Goal: Task Accomplishment & Management: Use online tool/utility

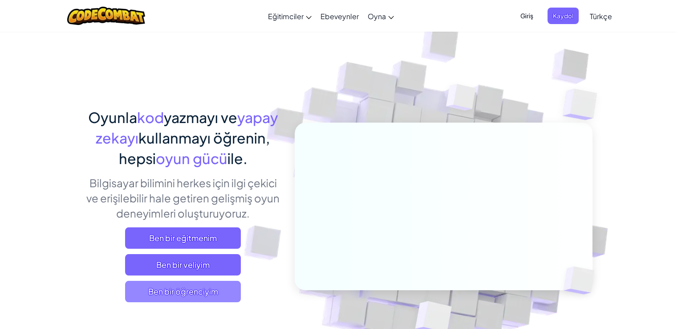
click at [170, 297] on span "Ben bir öğrenciyim" at bounding box center [183, 291] width 116 height 21
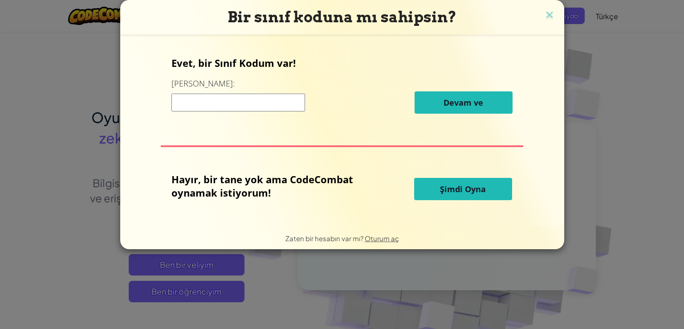
click at [424, 190] on button "Şimdi Oyna" at bounding box center [463, 189] width 98 height 22
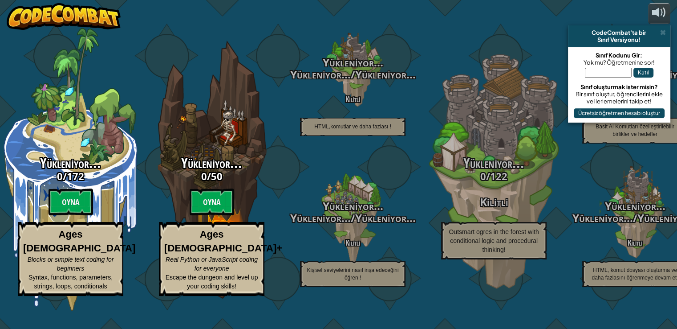
select select "tr"
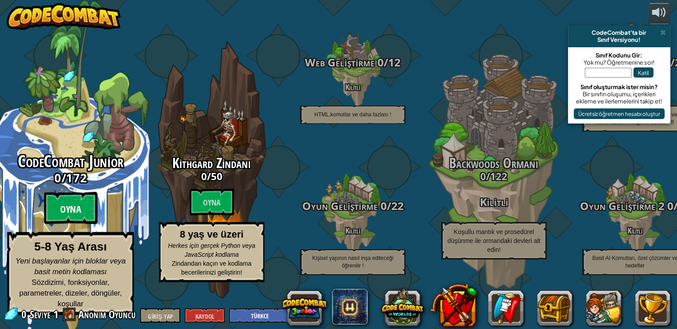
click at [95, 213] on btn "Oyna" at bounding box center [70, 208] width 53 height 32
select select "tr"
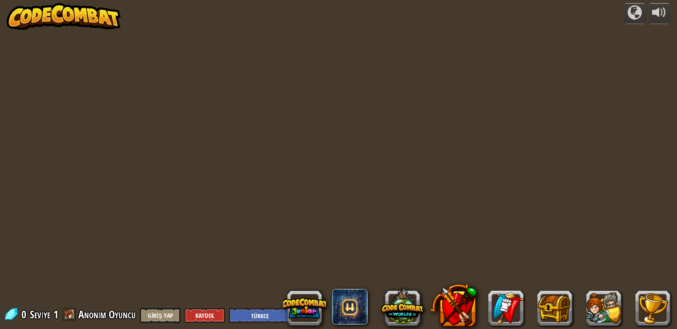
select select "tr"
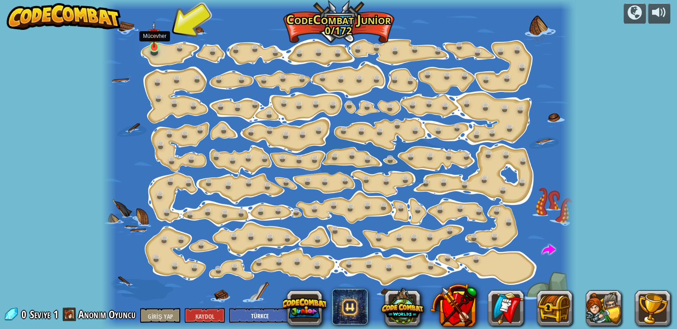
click at [159, 41] on img at bounding box center [154, 34] width 12 height 27
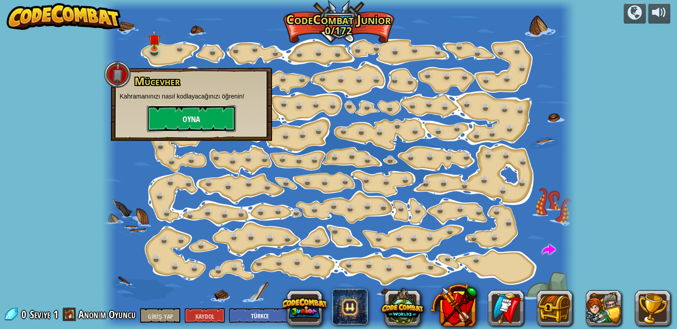
click at [171, 130] on button "Oyna" at bounding box center [191, 118] width 89 height 27
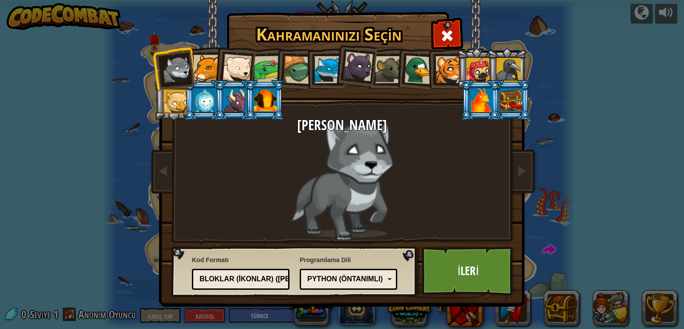
click at [216, 70] on li at bounding box center [234, 67] width 44 height 44
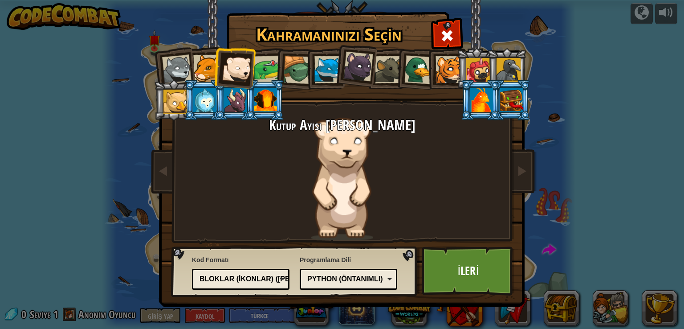
click at [208, 70] on div at bounding box center [206, 68] width 27 height 27
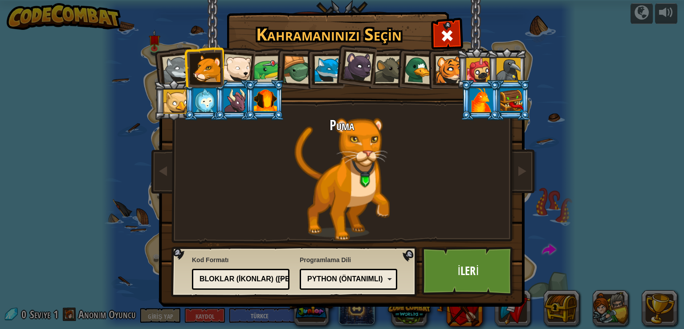
click at [259, 98] on div at bounding box center [265, 100] width 23 height 24
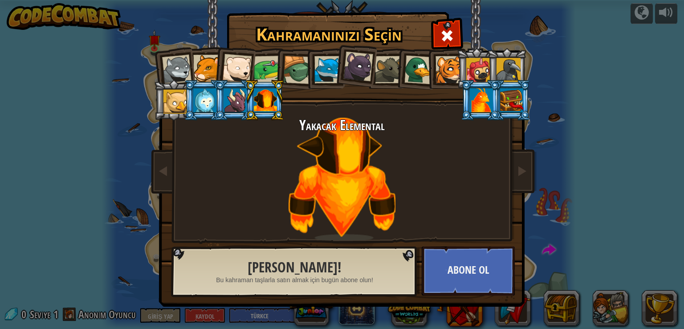
click at [237, 97] on div at bounding box center [235, 100] width 23 height 24
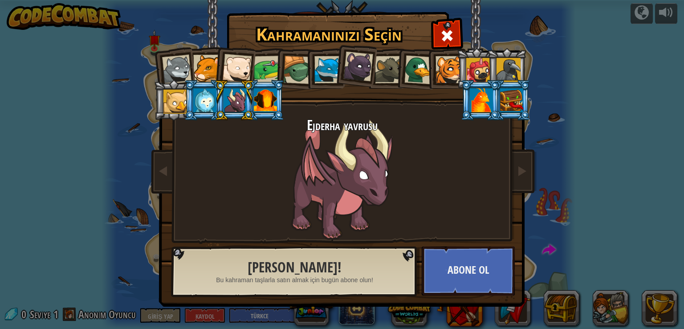
click at [209, 100] on div at bounding box center [204, 100] width 23 height 24
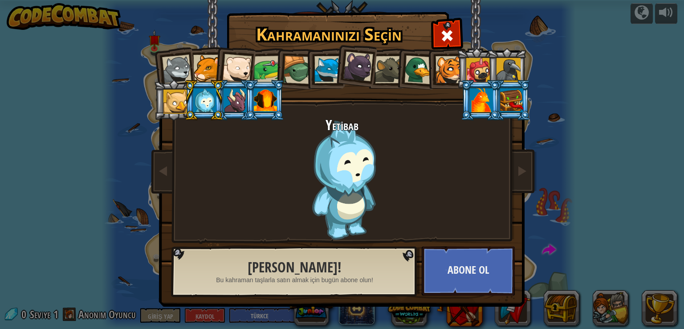
click at [176, 100] on div at bounding box center [175, 102] width 24 height 24
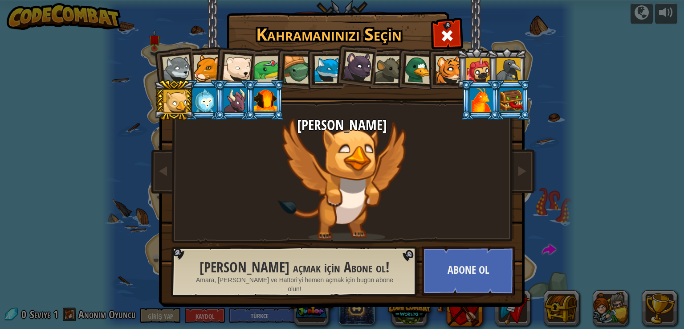
click at [504, 101] on div at bounding box center [511, 100] width 23 height 24
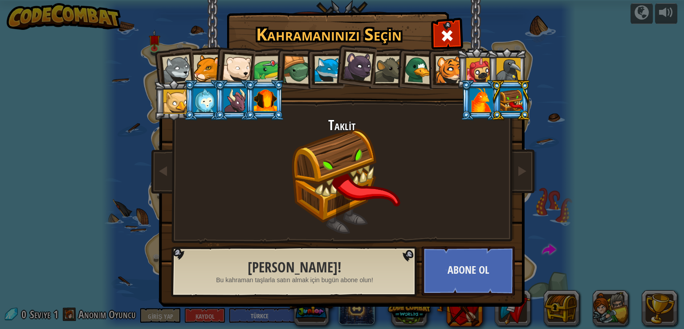
click at [483, 105] on div at bounding box center [481, 100] width 23 height 24
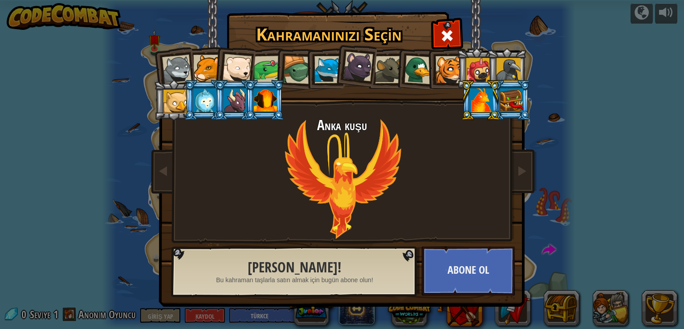
click at [510, 66] on div at bounding box center [509, 70] width 24 height 24
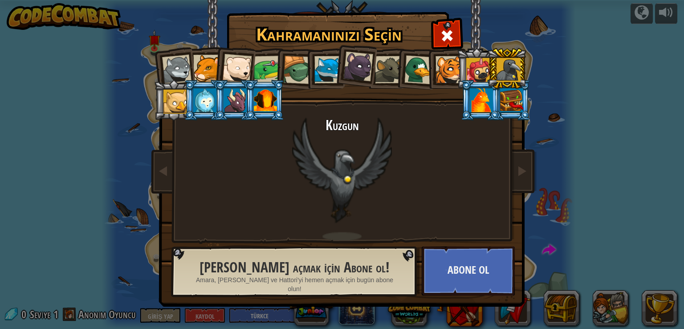
click at [479, 71] on div at bounding box center [478, 70] width 24 height 24
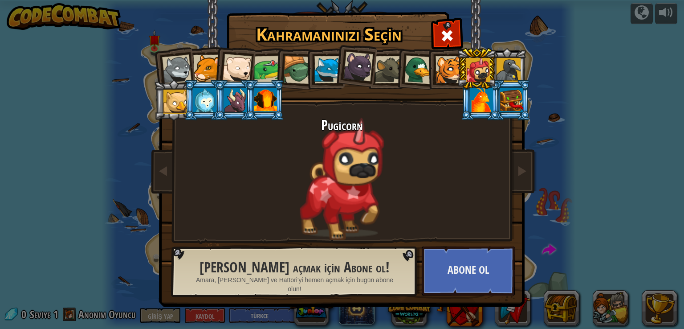
click at [444, 83] on li at bounding box center [446, 68] width 40 height 41
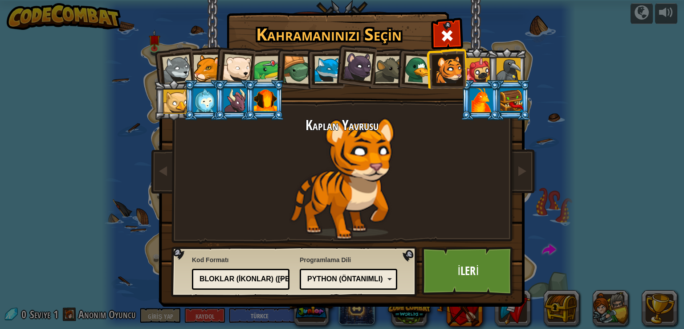
click at [273, 61] on div at bounding box center [268, 70] width 28 height 28
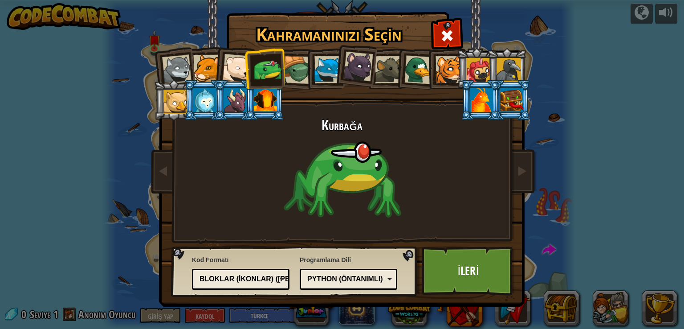
click at [326, 70] on div at bounding box center [327, 69] width 27 height 27
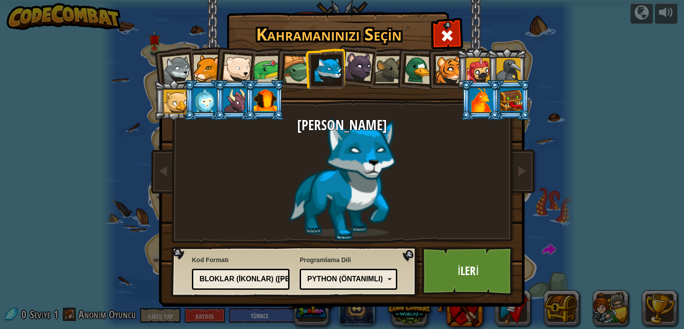
click at [362, 67] on div at bounding box center [358, 67] width 30 height 30
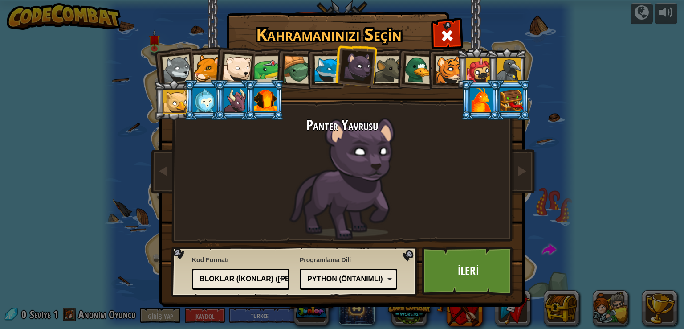
click at [178, 69] on div at bounding box center [176, 69] width 29 height 29
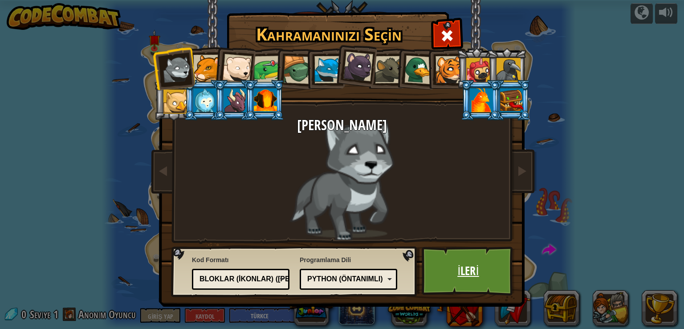
click at [469, 265] on font "İleri" at bounding box center [467, 270] width 21 height 16
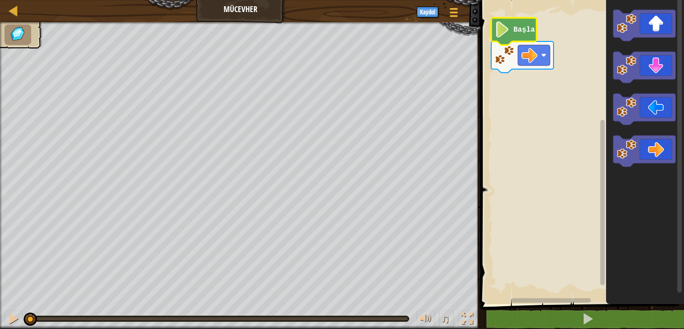
click at [510, 27] on icon "Blockly Çalışma Alanı" at bounding box center [513, 31] width 45 height 27
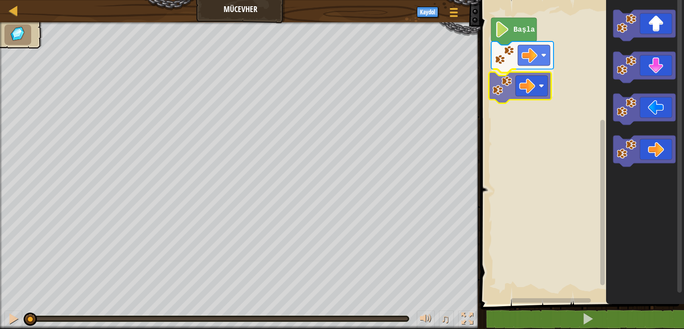
click at [511, 89] on div "Başla" at bounding box center [581, 150] width 206 height 308
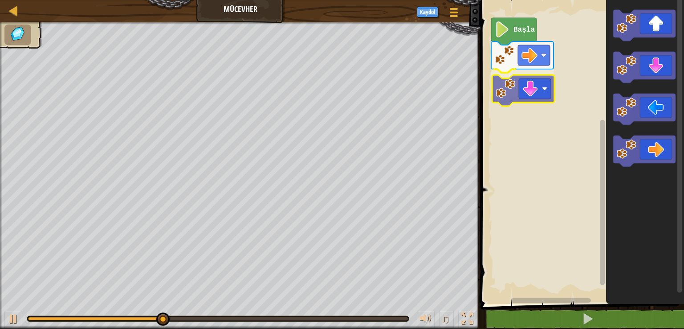
click at [536, 94] on div "Başla" at bounding box center [581, 150] width 206 height 308
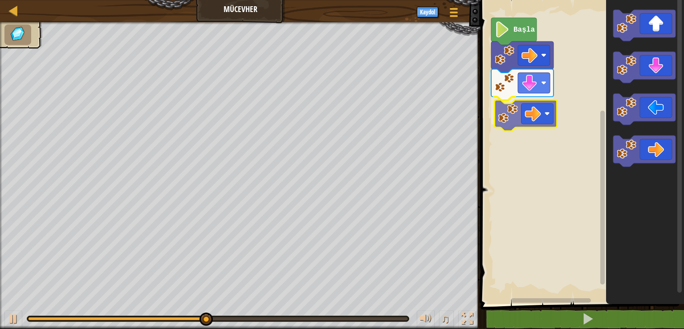
click at [520, 117] on div "Başla" at bounding box center [581, 150] width 206 height 308
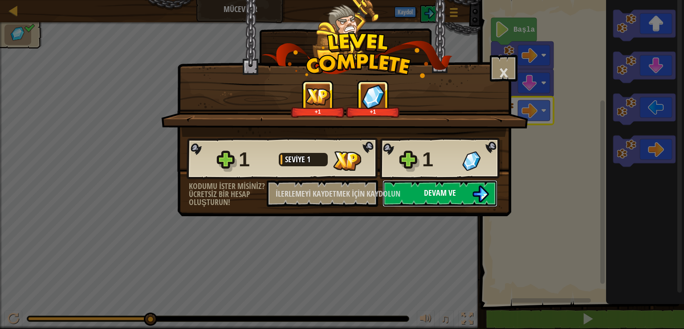
click at [469, 188] on button "Devam ve" at bounding box center [440, 193] width 115 height 27
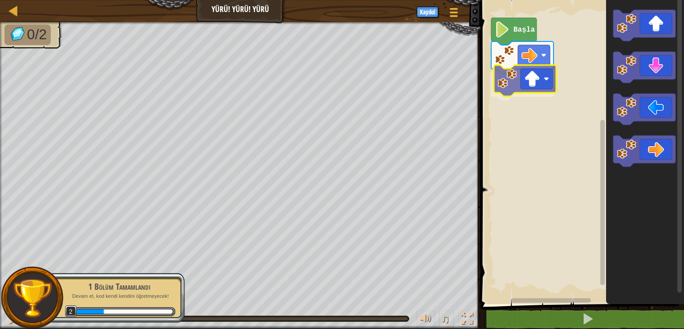
click at [515, 80] on div "Başla" at bounding box center [581, 150] width 206 height 308
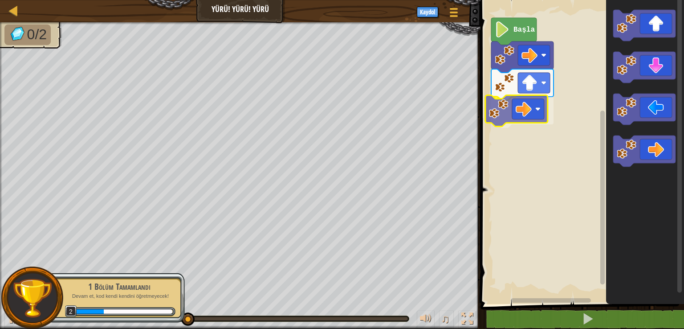
click at [502, 112] on div "Başla" at bounding box center [581, 150] width 206 height 308
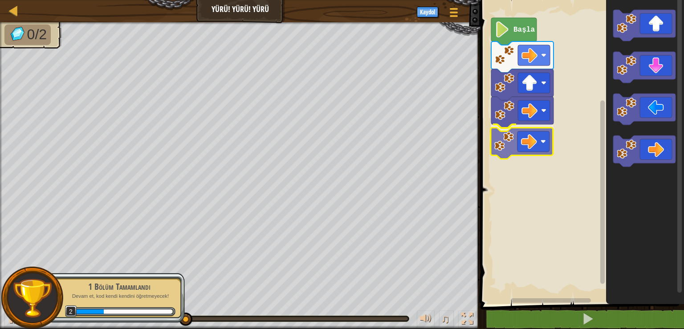
click at [493, 136] on div "Başla" at bounding box center [581, 150] width 206 height 308
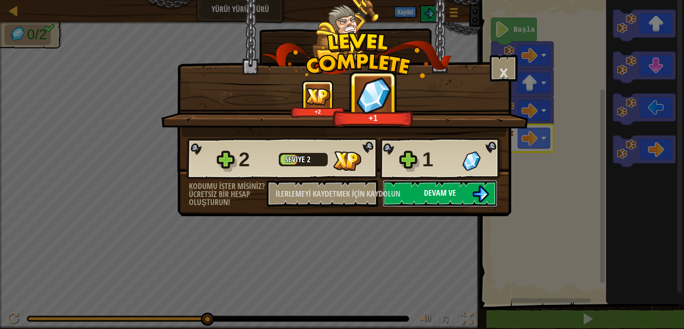
click at [470, 191] on button "Devam ve" at bounding box center [440, 193] width 115 height 27
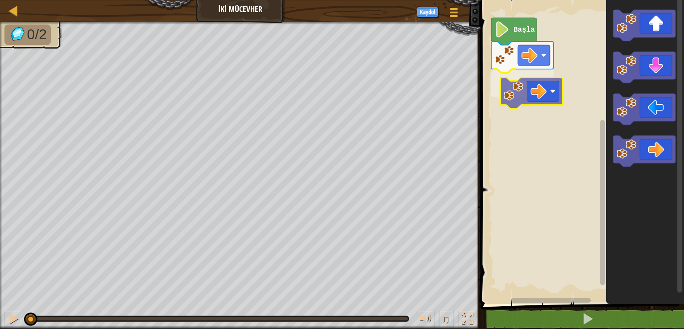
click at [523, 91] on div "Başla" at bounding box center [581, 150] width 206 height 308
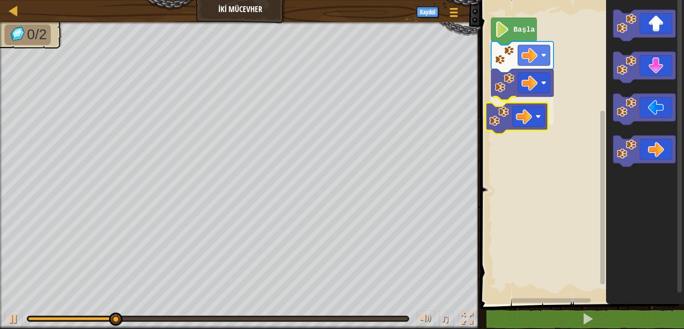
click at [497, 111] on div "Başla" at bounding box center [581, 150] width 206 height 308
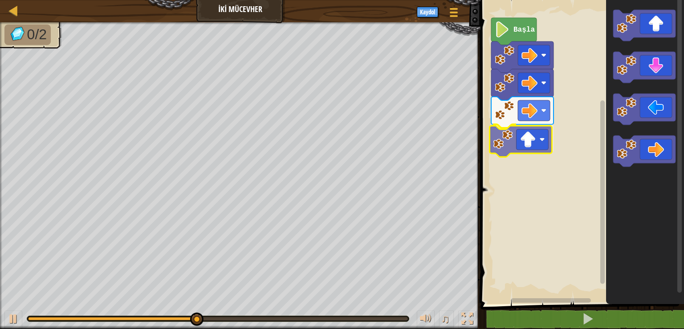
click at [533, 144] on div "Başla" at bounding box center [581, 150] width 206 height 308
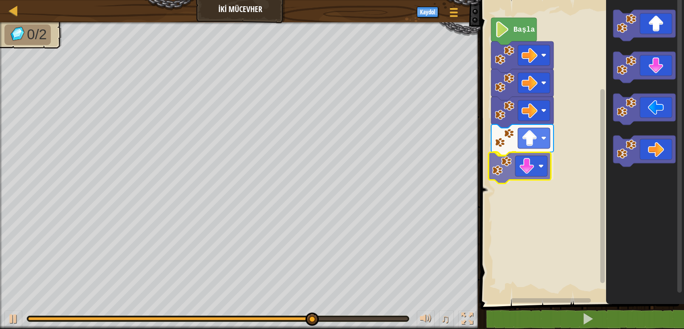
click at [504, 181] on div "Başla" at bounding box center [581, 150] width 206 height 308
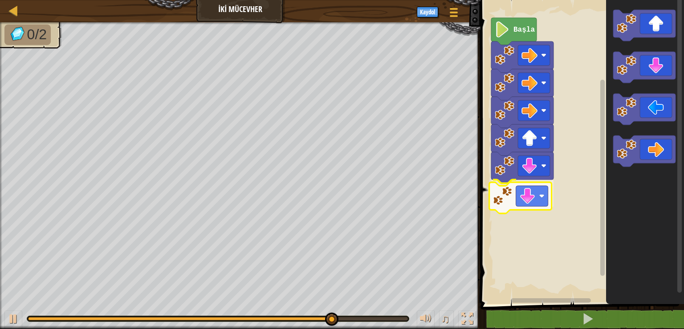
click at [498, 200] on div "Başla" at bounding box center [581, 150] width 206 height 308
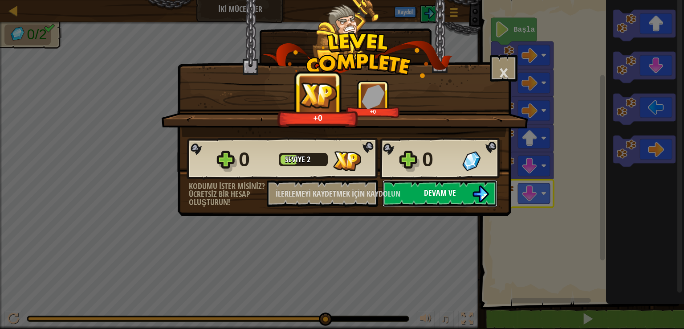
click at [430, 192] on font "Devam ve" at bounding box center [440, 192] width 32 height 11
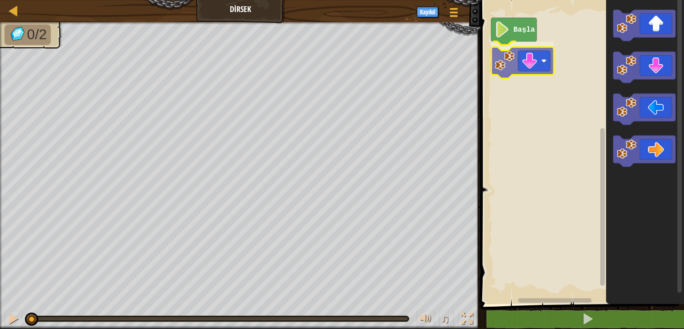
click at [509, 72] on div "Başla" at bounding box center [581, 150] width 206 height 308
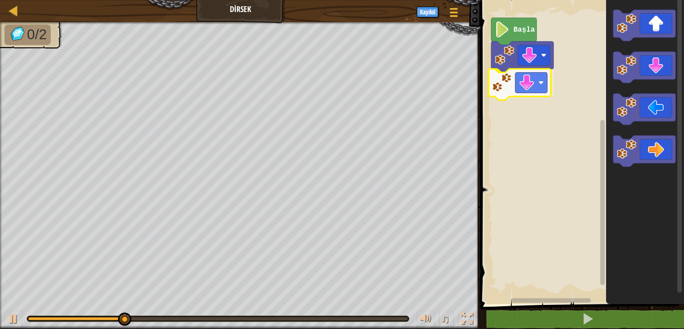
click at [526, 86] on div "Başla" at bounding box center [581, 150] width 206 height 308
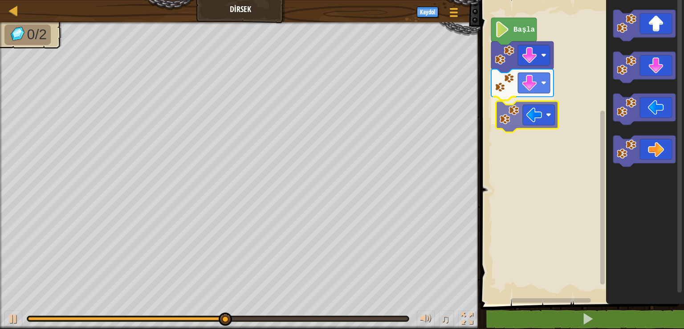
click at [518, 122] on div "Başla" at bounding box center [581, 150] width 206 height 308
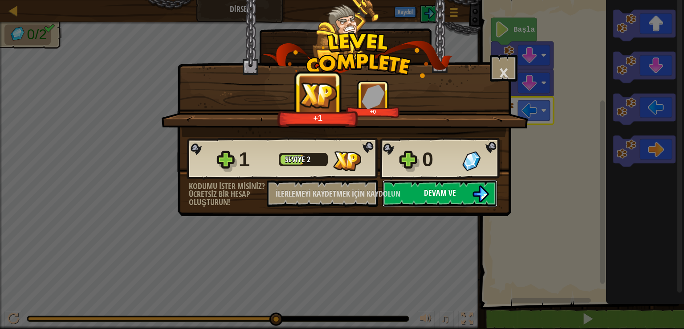
click at [456, 193] on font "Devam ve" at bounding box center [440, 192] width 32 height 11
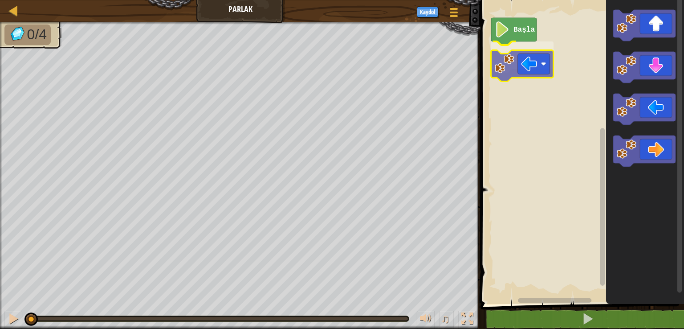
click at [494, 70] on div "Başla" at bounding box center [581, 150] width 206 height 308
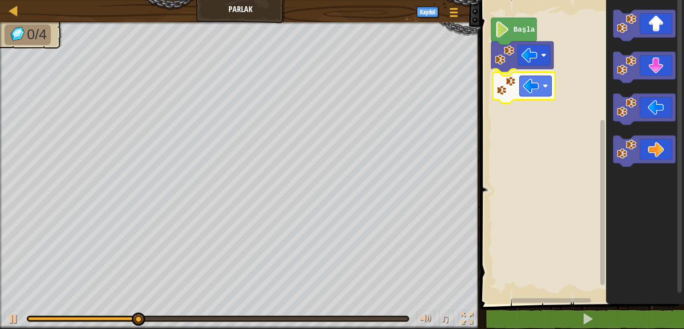
click at [519, 85] on div "Başla" at bounding box center [581, 150] width 206 height 308
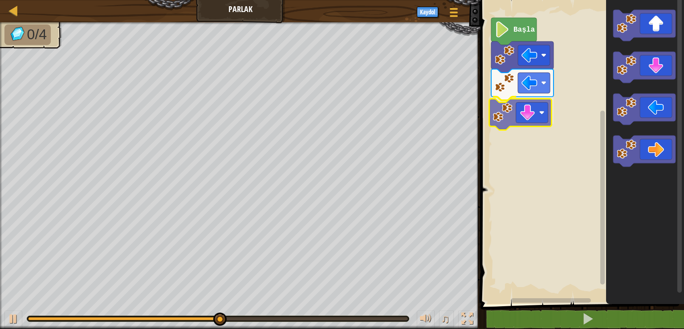
click at [510, 116] on div "Başla" at bounding box center [581, 150] width 206 height 308
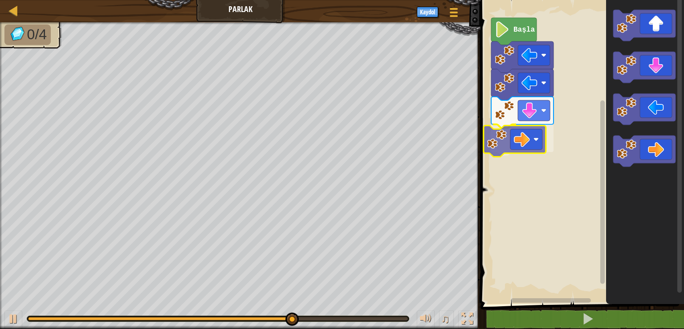
click at [501, 148] on div "Başla" at bounding box center [581, 150] width 206 height 308
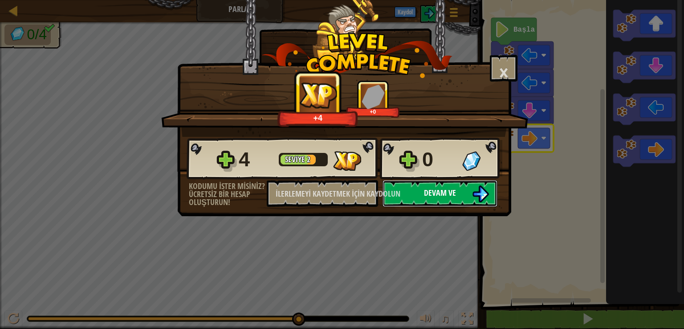
click at [463, 188] on button "Devam ve" at bounding box center [440, 193] width 115 height 27
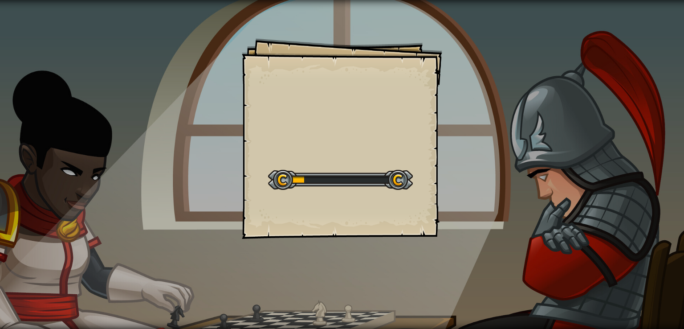
click at [463, 188] on div "Hedefler Başlangıç Seviyesi Yüklenemiyor Bu seviyeyi oynamak için bir aboneliğe…" at bounding box center [342, 164] width 684 height 329
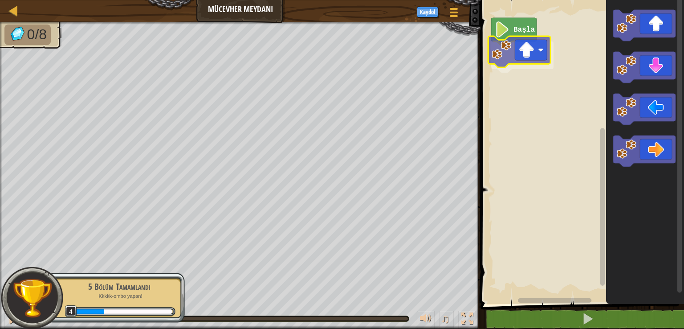
click at [520, 56] on div "Başla" at bounding box center [581, 150] width 206 height 308
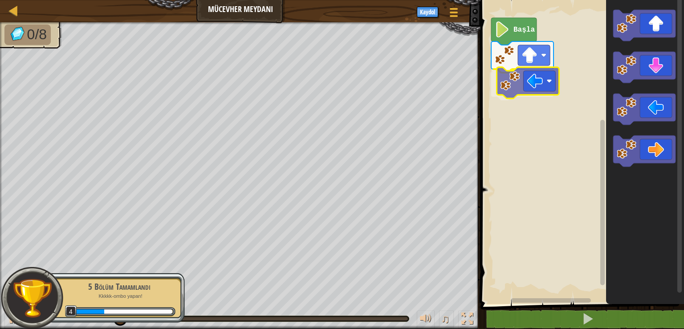
click at [516, 90] on div "Başla" at bounding box center [581, 150] width 206 height 308
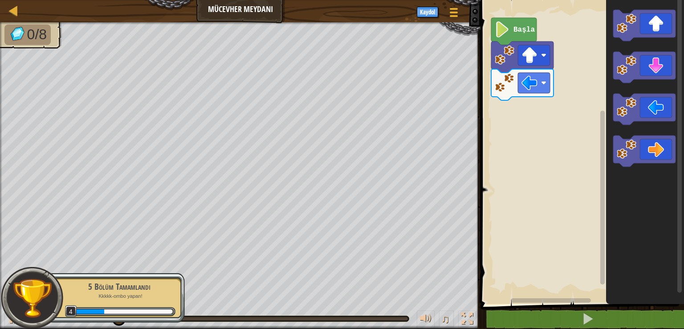
click at [600, 78] on div "Başla" at bounding box center [581, 150] width 206 height 308
click at [494, 116] on div "Başla" at bounding box center [581, 150] width 206 height 308
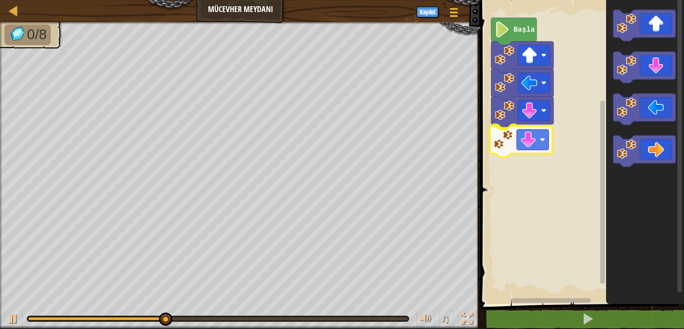
click at [505, 149] on div "Başla" at bounding box center [581, 150] width 206 height 308
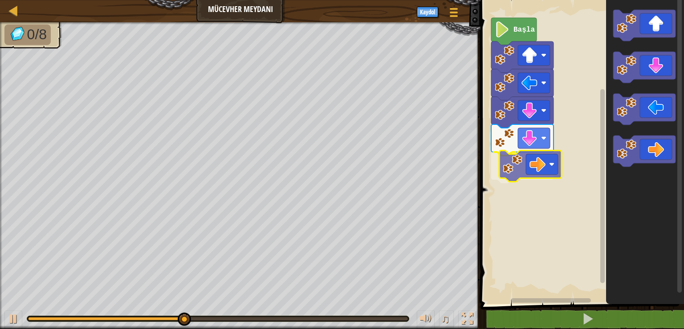
click at [515, 174] on div "Başla" at bounding box center [581, 150] width 206 height 308
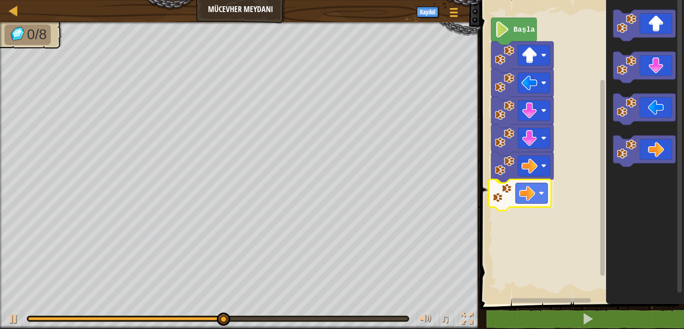
click at [501, 192] on div "Başla" at bounding box center [581, 150] width 206 height 308
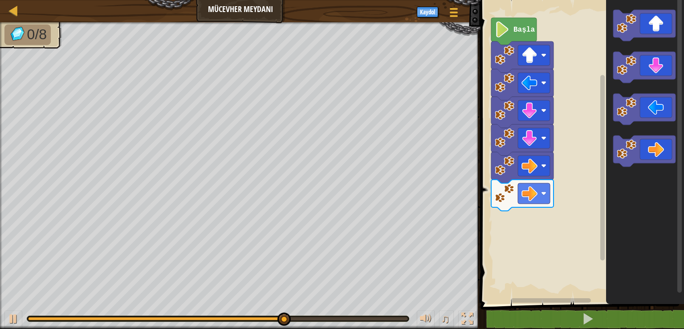
click at [563, 123] on div "Başla" at bounding box center [581, 150] width 206 height 308
